Goal: Information Seeking & Learning: Understand process/instructions

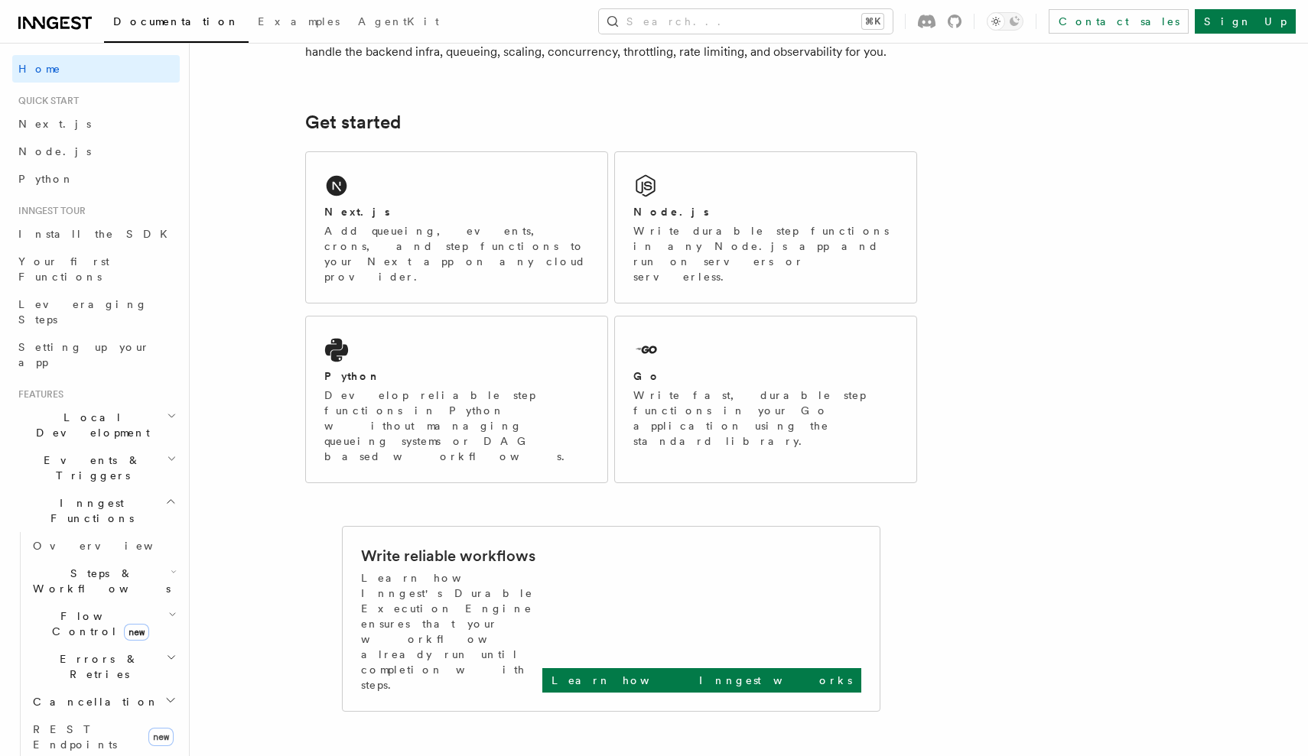
scroll to position [199, 0]
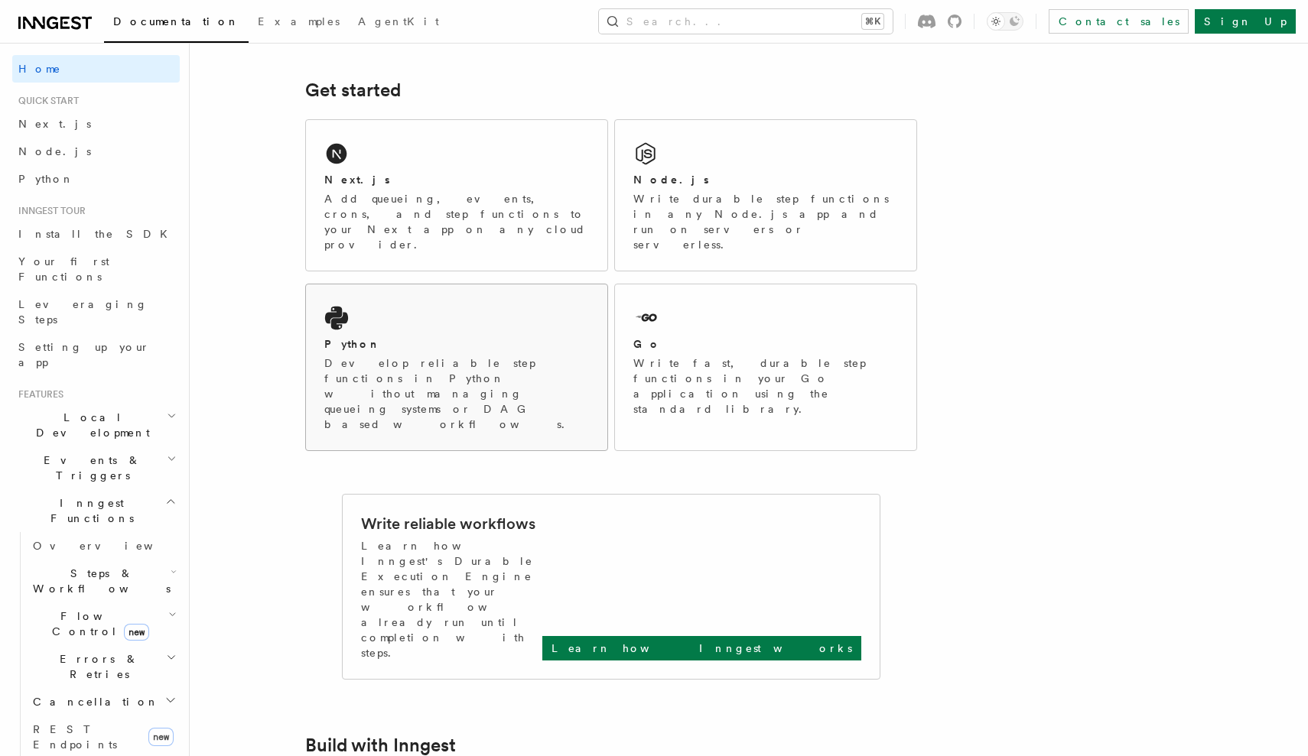
click at [460, 284] on div "Python Develop reliable step functions in Python without managing queueing syst…" at bounding box center [456, 367] width 301 height 166
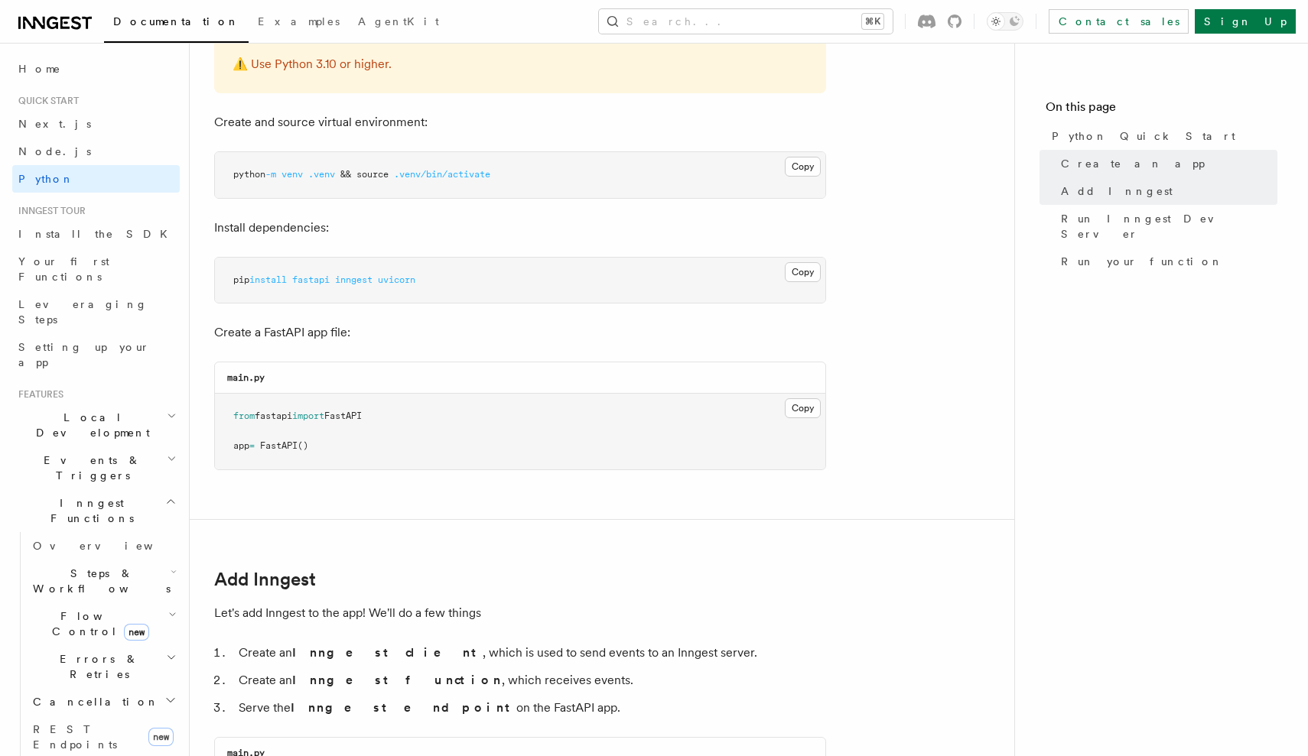
scroll to position [404, 0]
click at [411, 278] on span "uvicorn" at bounding box center [396, 279] width 37 height 11
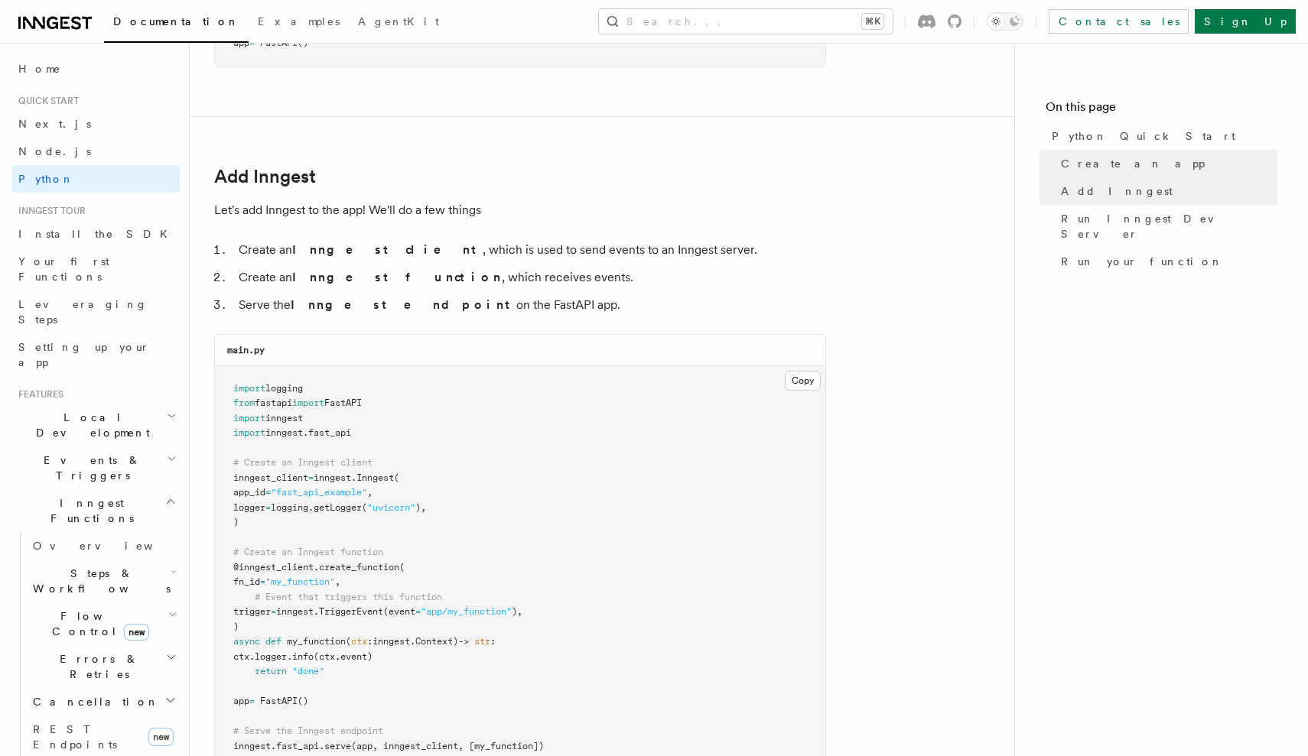
scroll to position [813, 0]
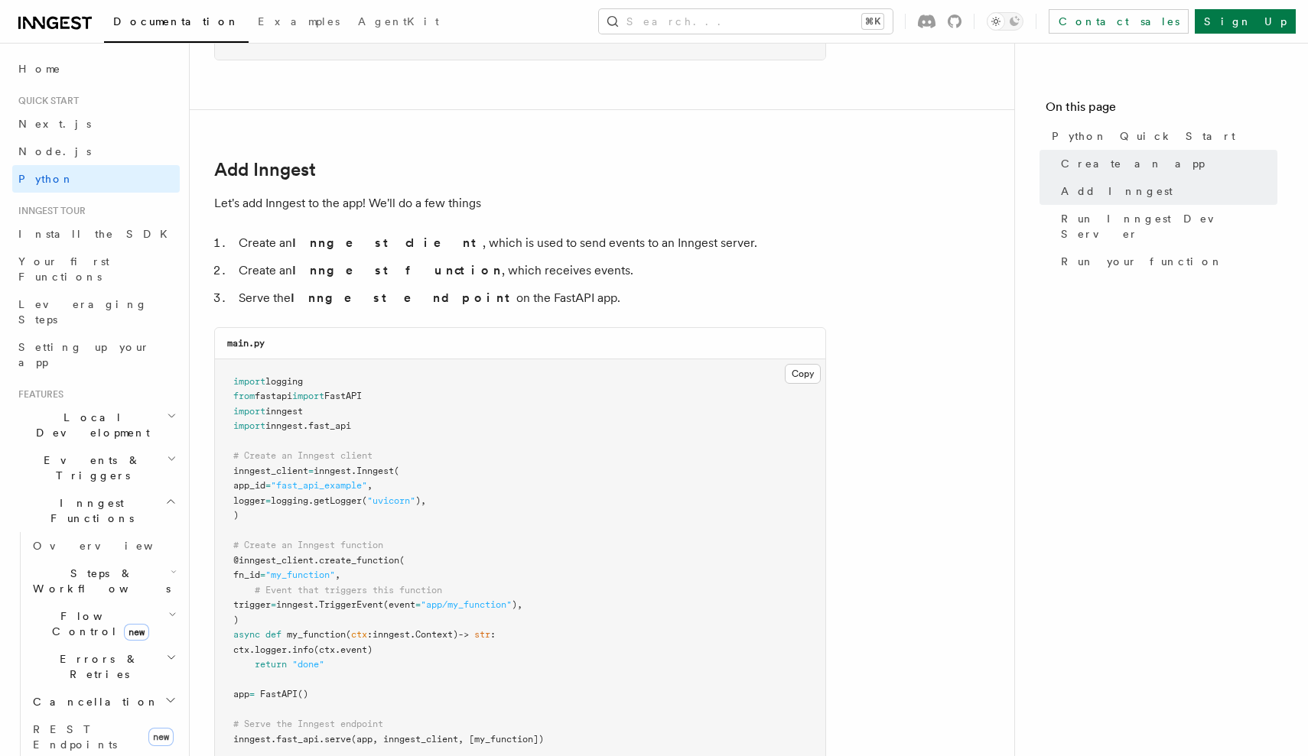
click at [578, 243] on li "Create an Inngest client , which is used to send events to an Inngest server." at bounding box center [530, 242] width 592 height 21
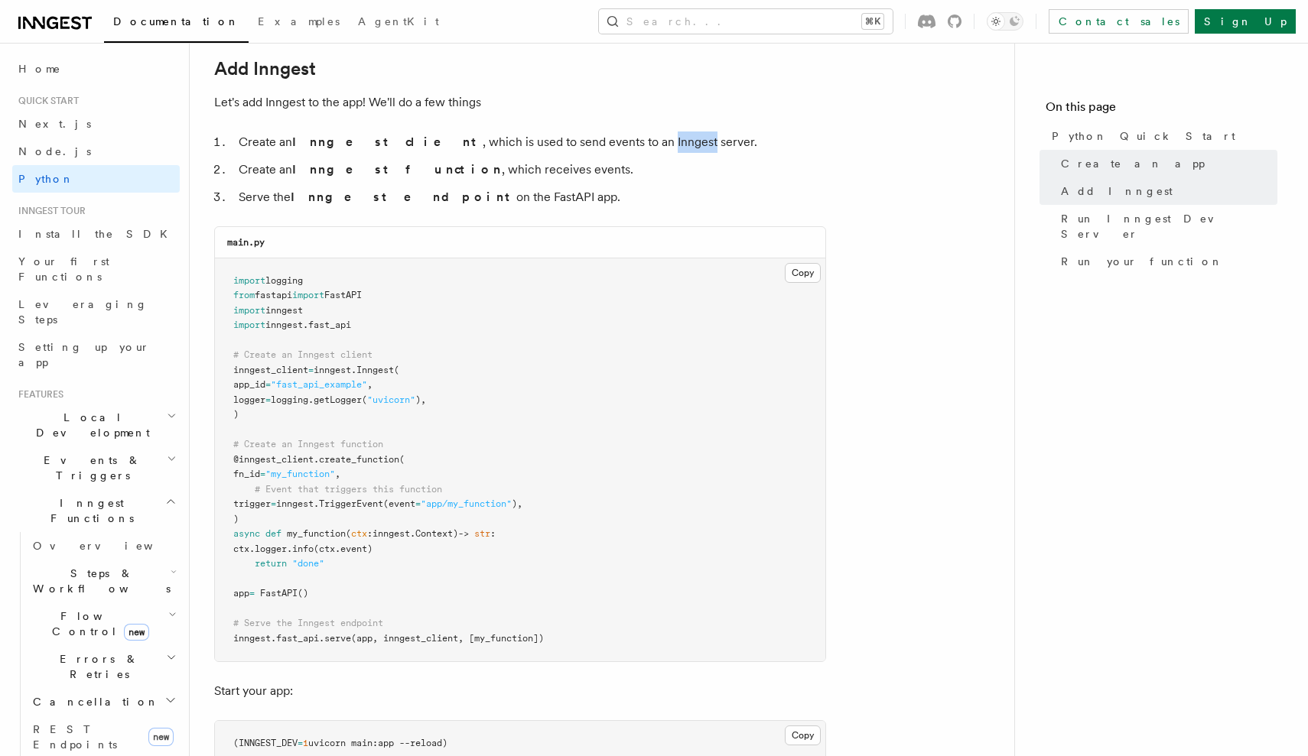
scroll to position [937, 0]
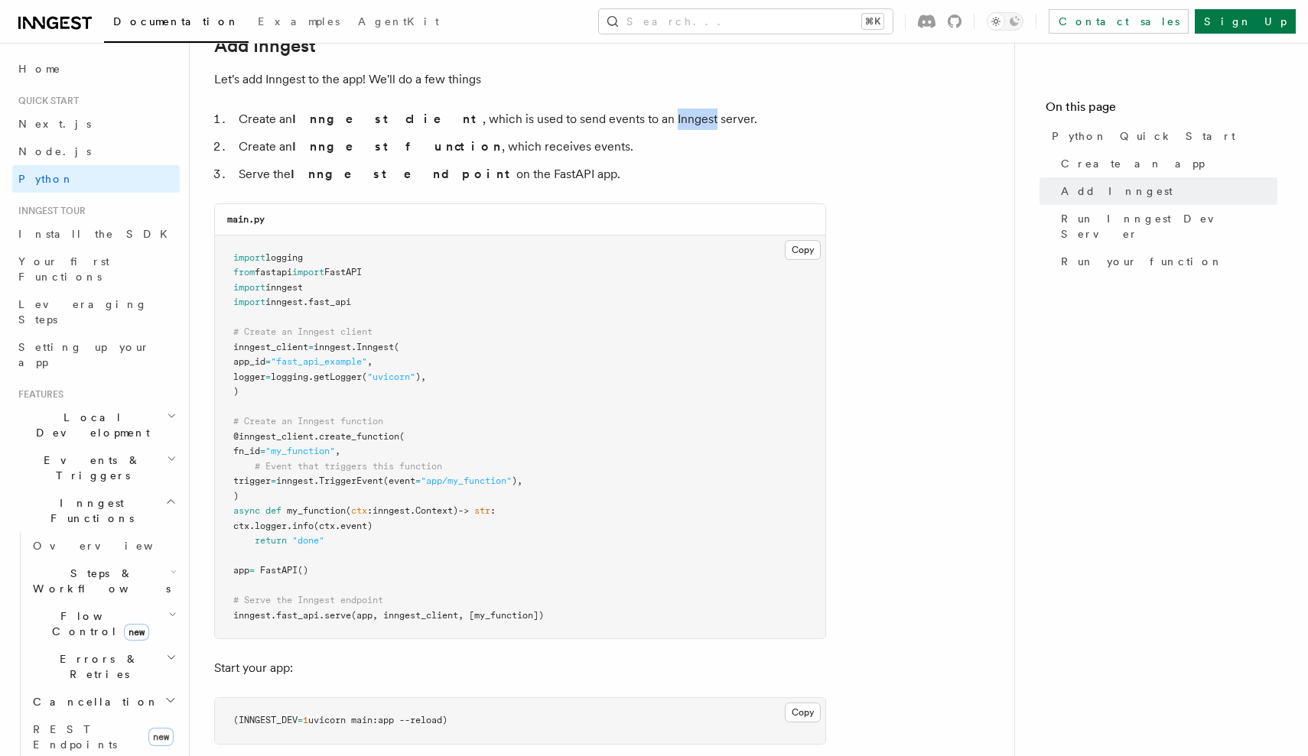
click at [280, 344] on span "inngest_client" at bounding box center [270, 347] width 75 height 11
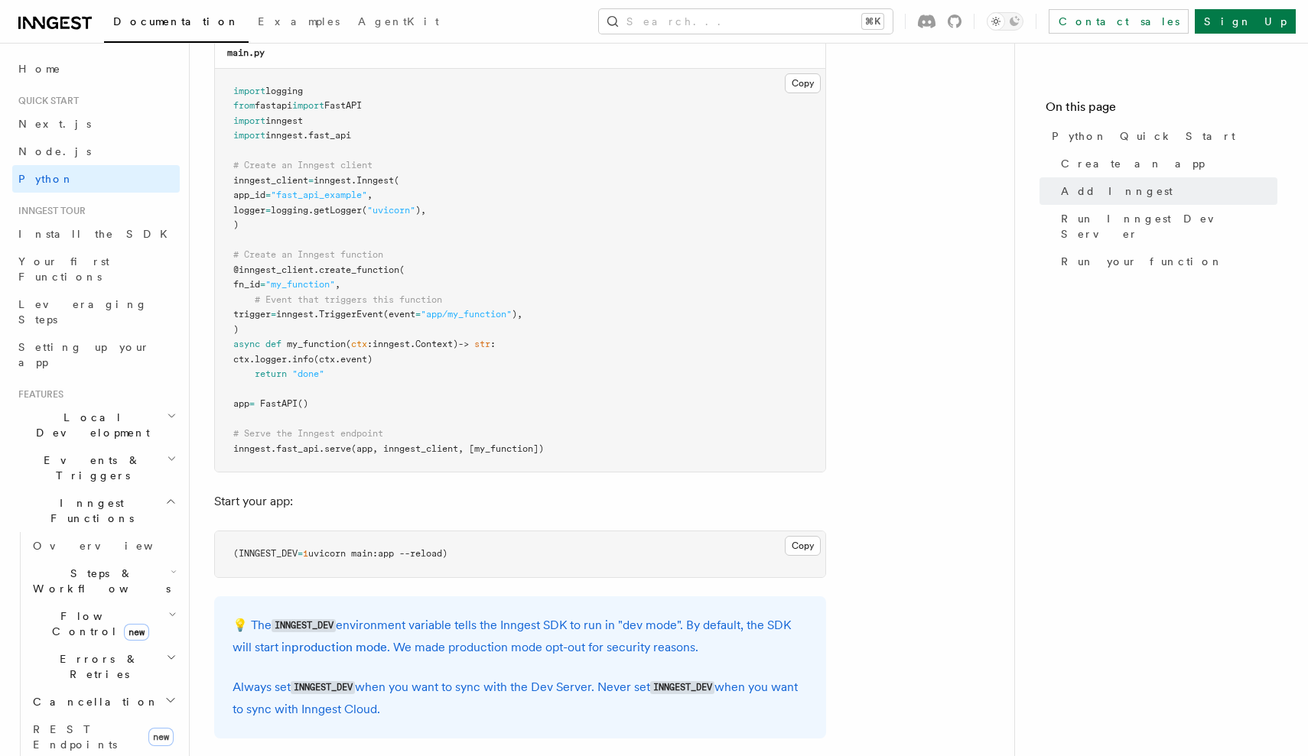
scroll to position [1110, 0]
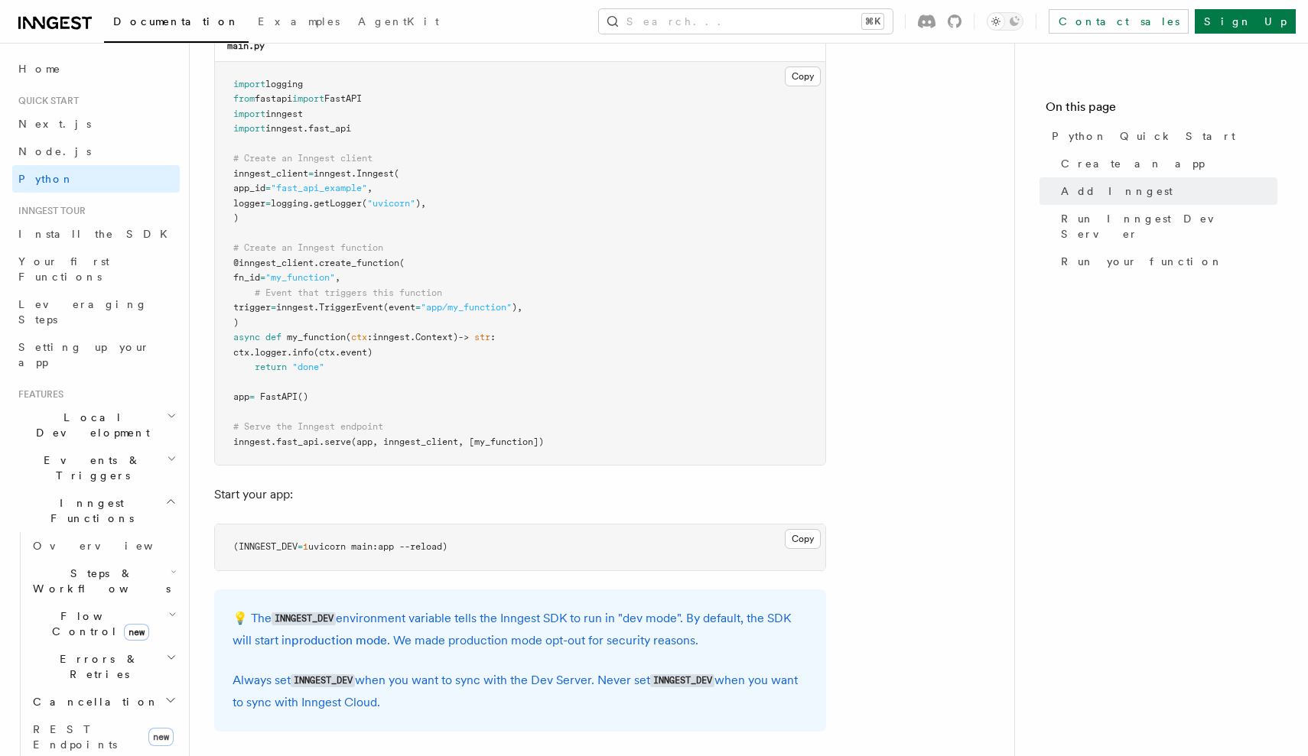
click at [440, 424] on pre "import logging from fastapi import FastAPI import inngest import inngest . fast…" at bounding box center [520, 264] width 610 height 404
click at [499, 437] on span "(app, inngest_client, [my_function])" at bounding box center [447, 442] width 193 height 11
click at [324, 272] on span ""my_function"" at bounding box center [300, 277] width 70 height 11
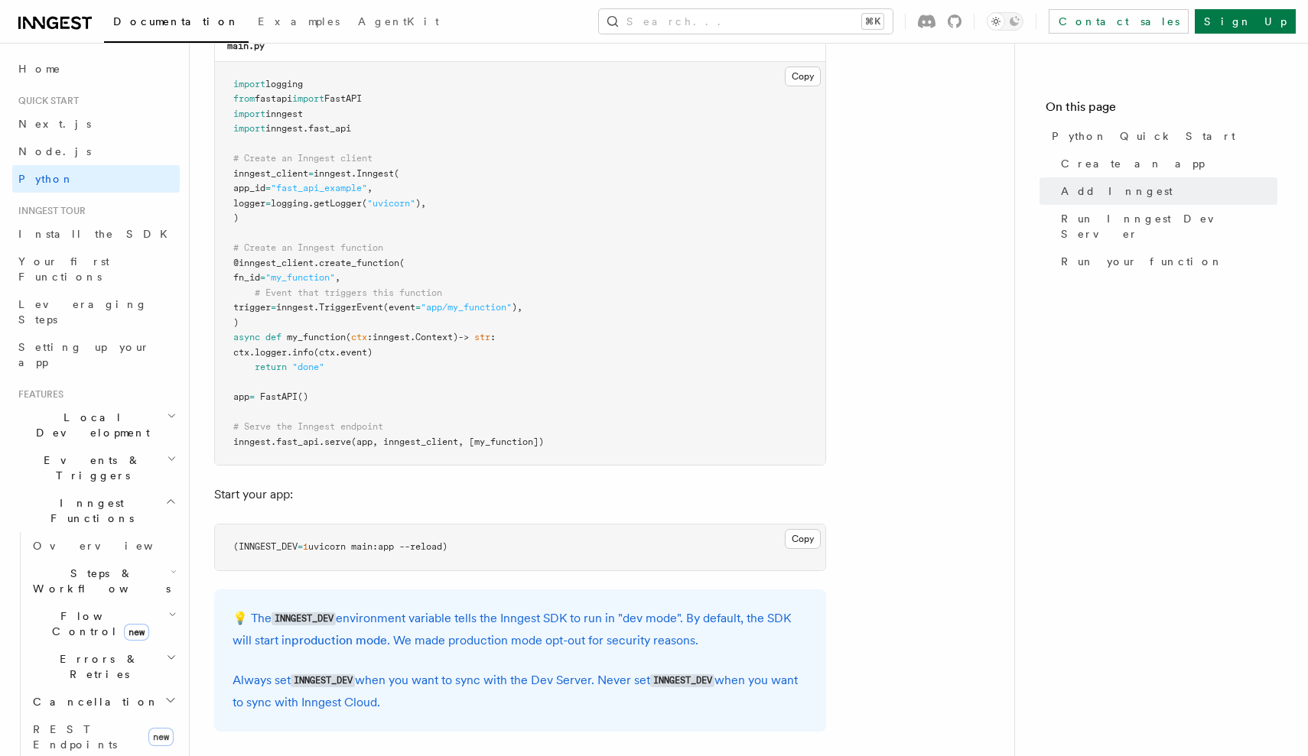
click at [324, 272] on span ""my_function"" at bounding box center [300, 277] width 70 height 11
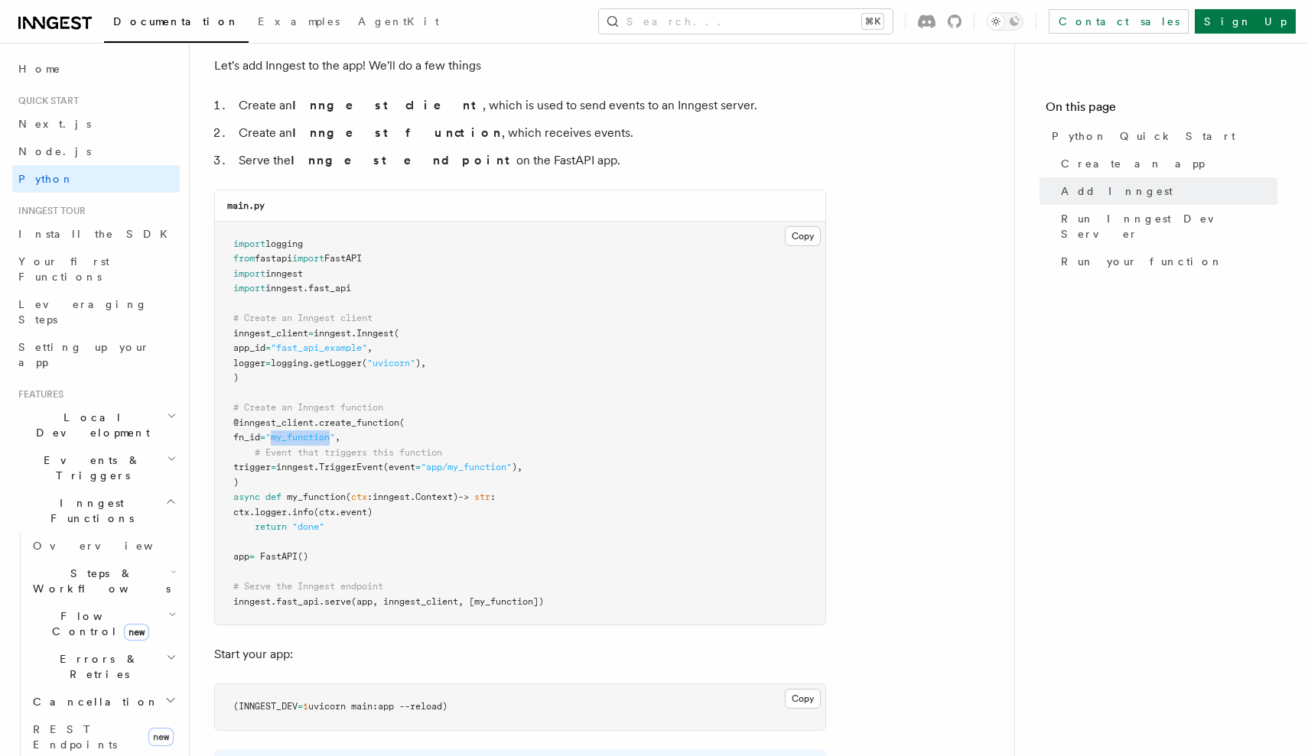
scroll to position [1035, 0]
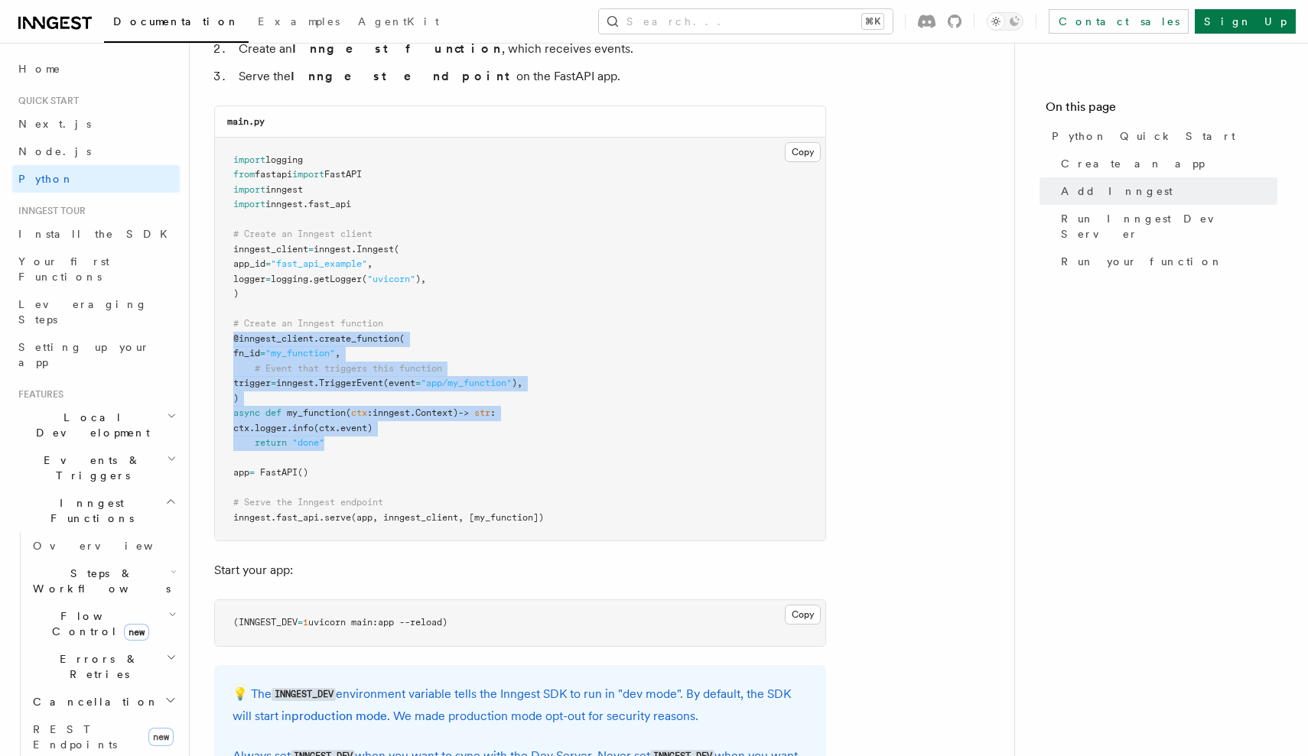
drag, startPoint x: 336, startPoint y: 430, endPoint x: 206, endPoint y: 326, distance: 167.5
copy code "@inngest_client . create_function ( fn_id = "my_function" , # Event that trigge…"
